Goal: Check status: Check status

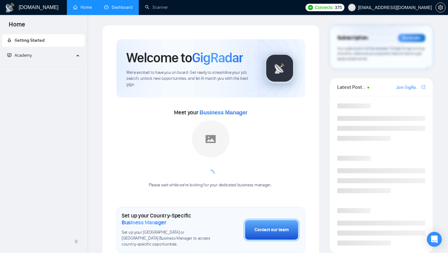
click at [117, 5] on link "Dashboard" at bounding box center [118, 7] width 28 height 5
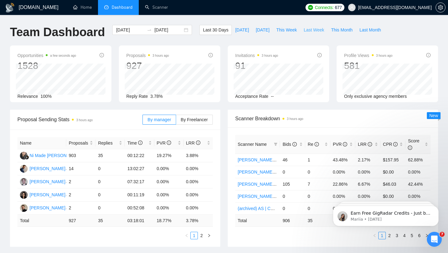
click at [314, 29] on span "Last Week" at bounding box center [314, 29] width 21 height 7
type input "[DATE]"
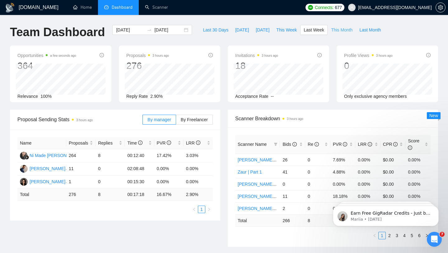
click at [339, 27] on span "This Month" at bounding box center [341, 29] width 21 height 7
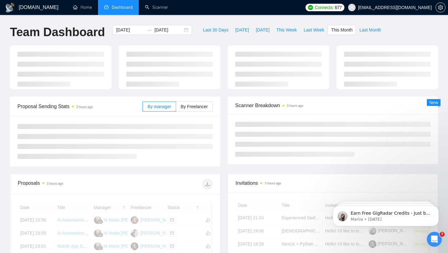
type input "[DATE]"
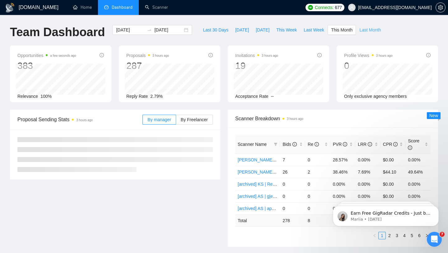
click at [367, 28] on span "Last Month" at bounding box center [369, 29] width 21 height 7
type input "[DATE]"
